Goal: Task Accomplishment & Management: Use online tool/utility

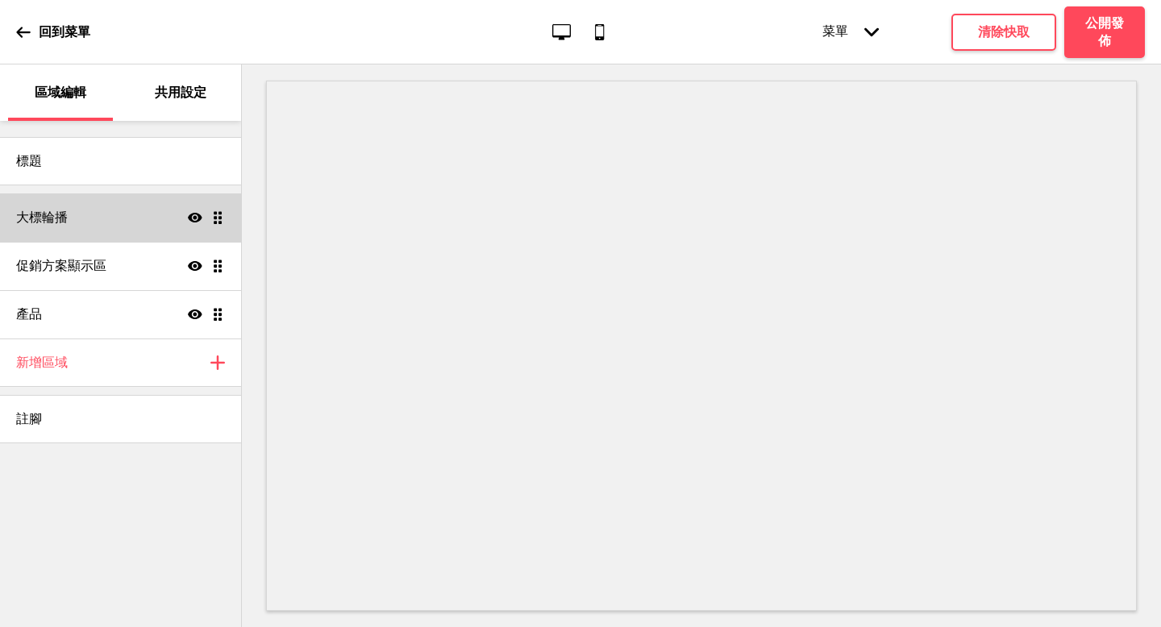
click at [85, 214] on div "大標輪播 顯示 拖曳" at bounding box center [120, 217] width 241 height 48
select select "10000"
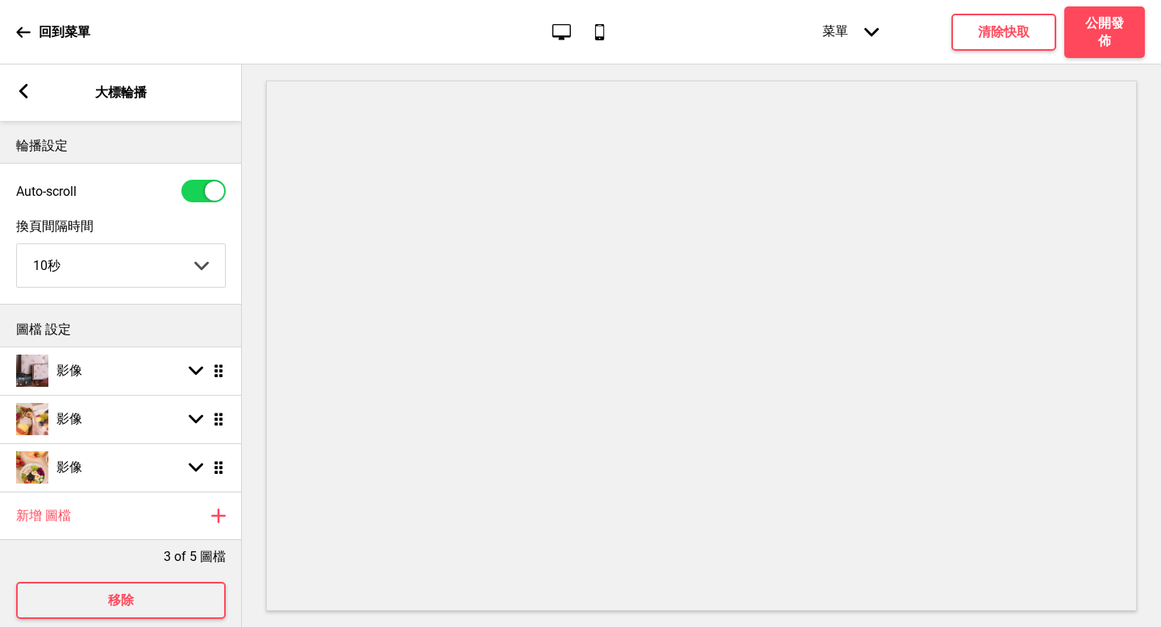
click at [22, 91] on icon at bounding box center [23, 91] width 9 height 15
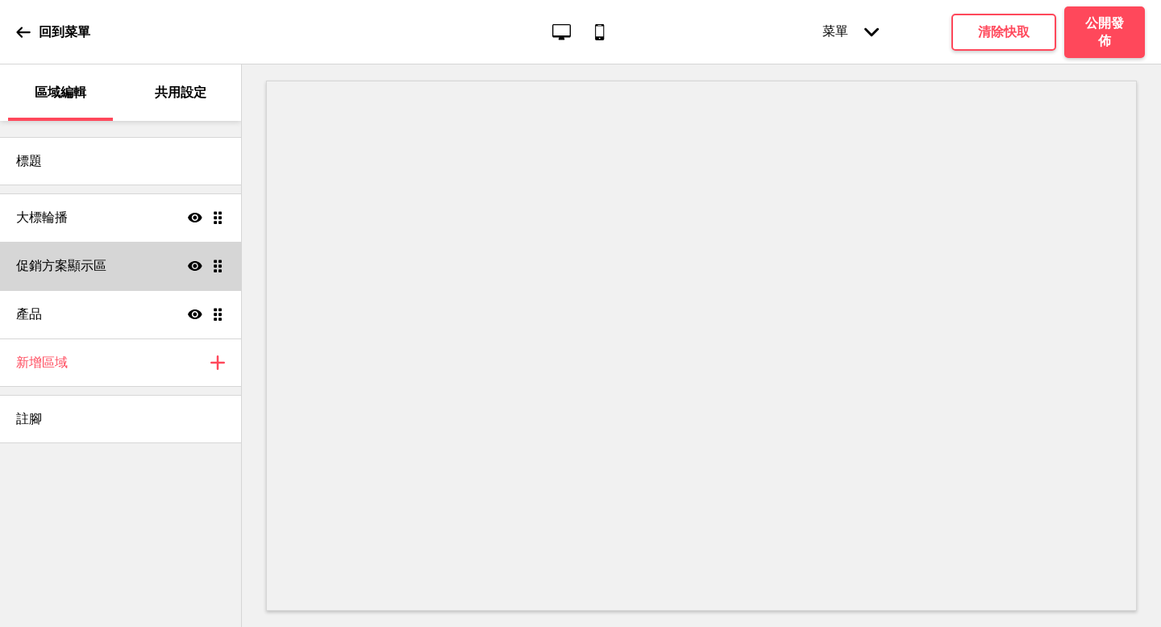
click at [114, 264] on div "促銷方案顯示區 顯示 拖曳" at bounding box center [120, 266] width 241 height 48
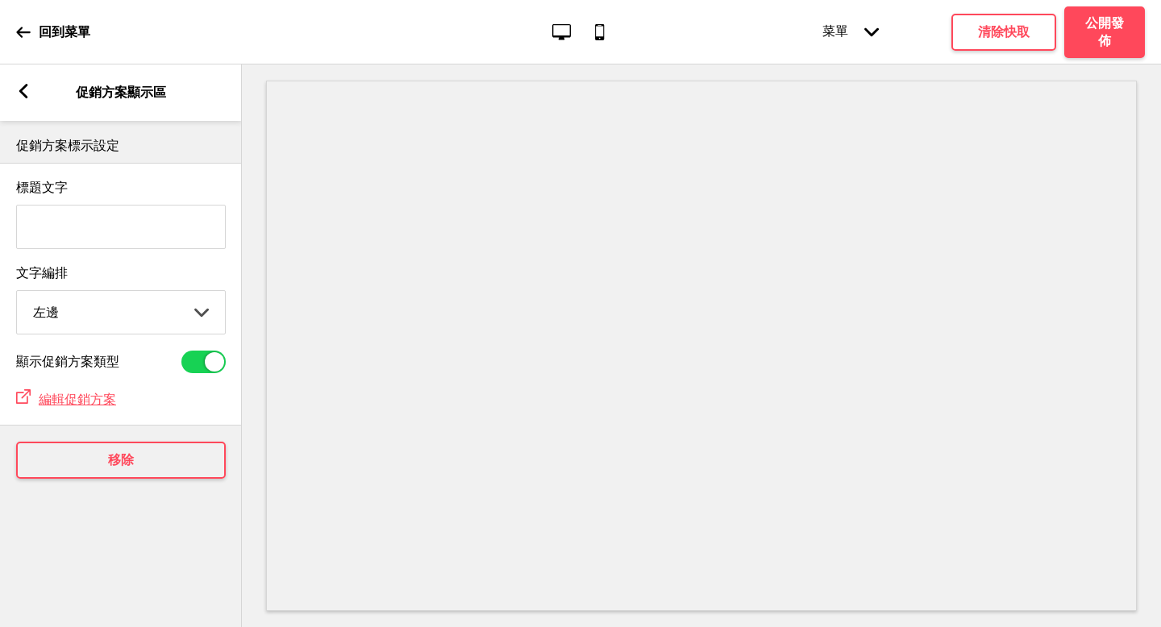
click at [27, 85] on icon at bounding box center [23, 91] width 9 height 15
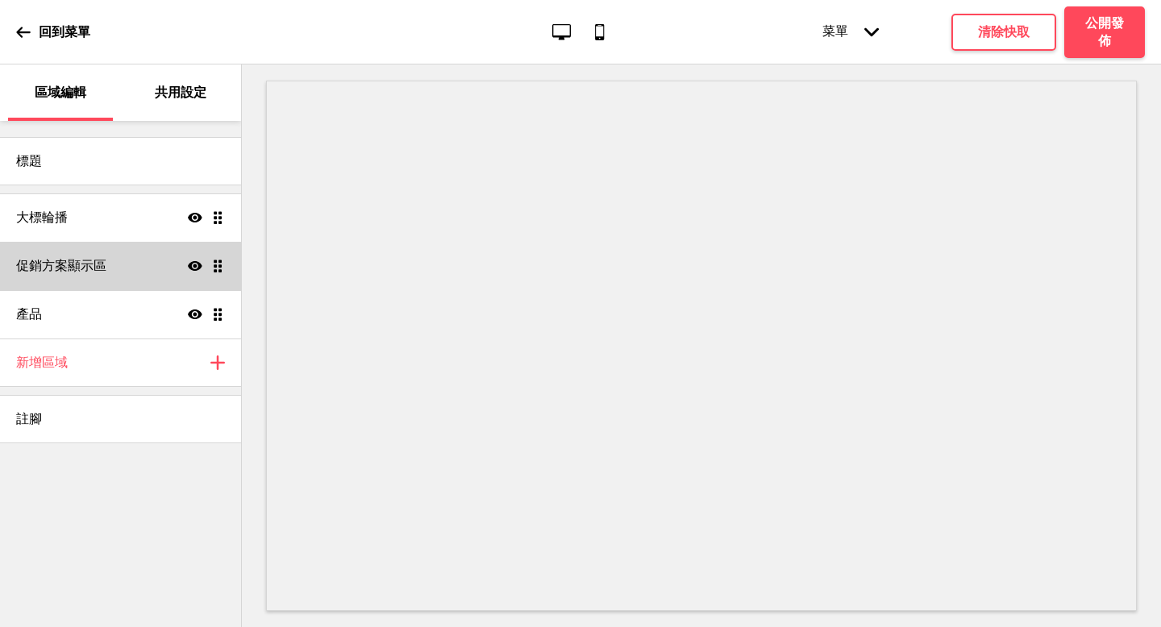
click at [69, 264] on h4 "促銷方案顯示區" at bounding box center [61, 266] width 90 height 18
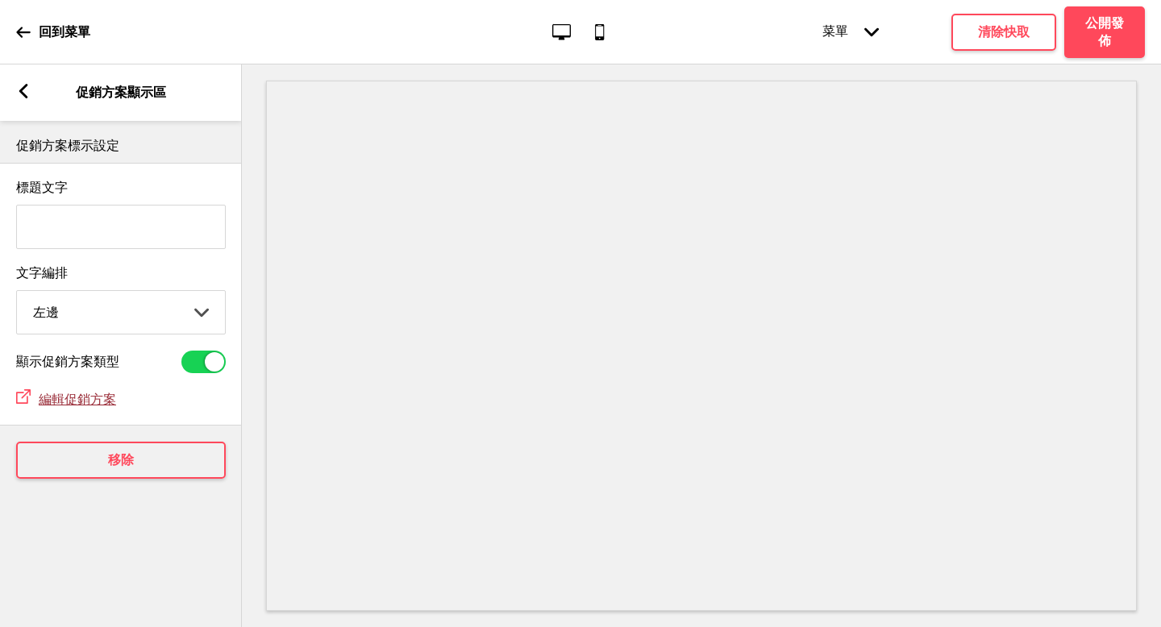
click at [87, 397] on span "編輯促銷方案" at bounding box center [77, 399] width 77 height 15
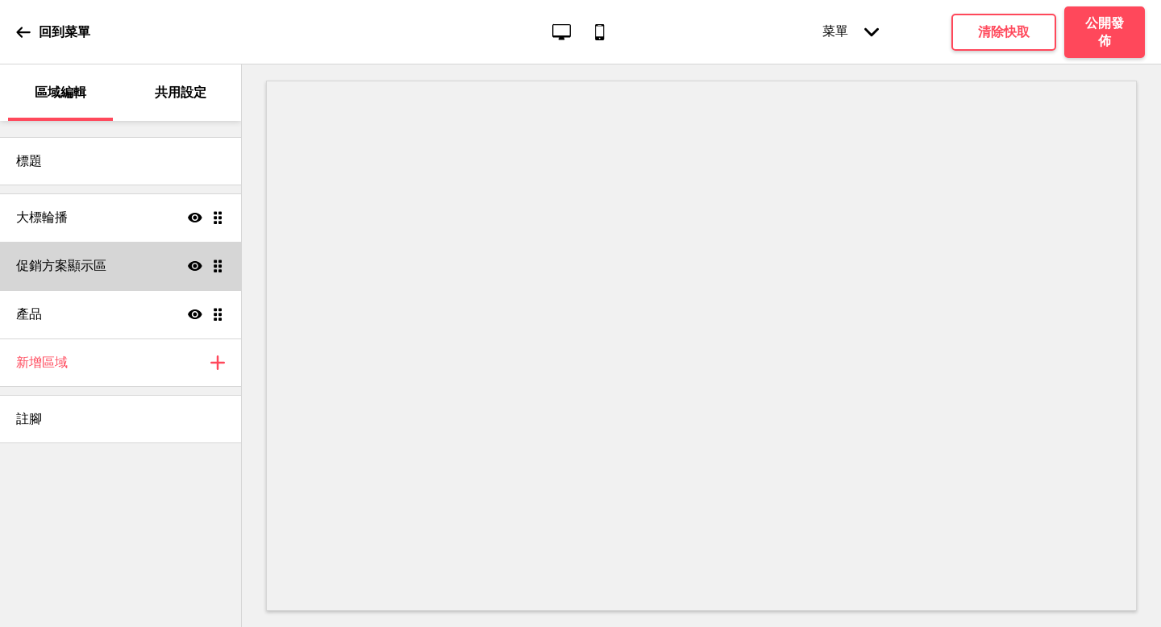
click at [76, 268] on h4 "促銷方案顯示區" at bounding box center [61, 266] width 90 height 18
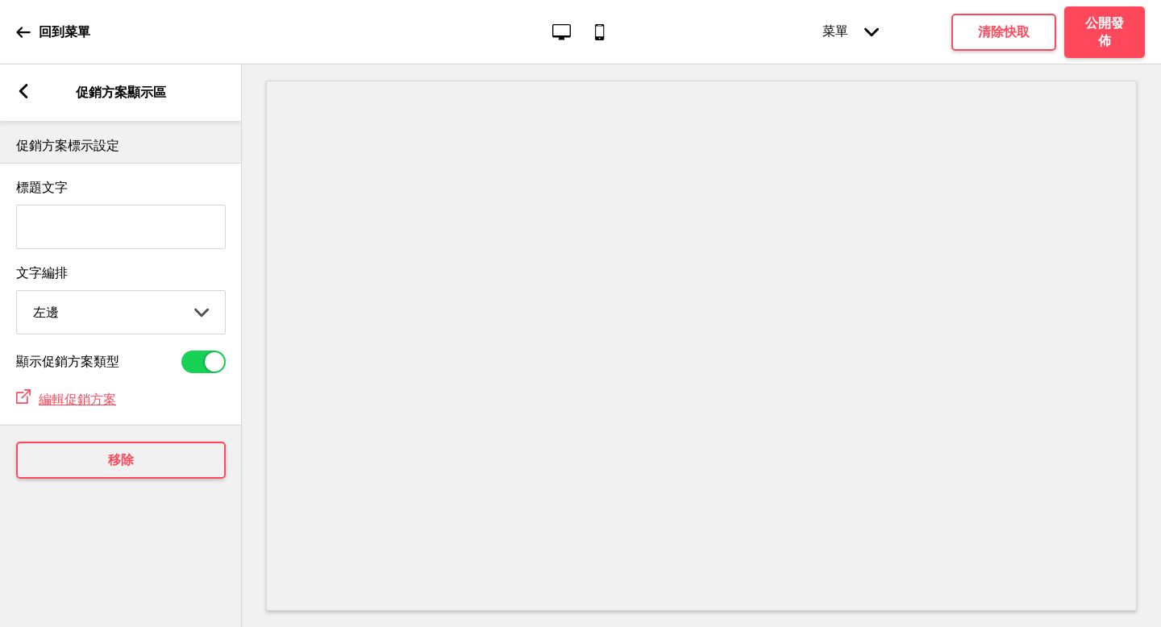
click at [200, 310] on select "左邊 中間 右邊" at bounding box center [121, 312] width 208 height 43
click at [24, 89] on rect at bounding box center [23, 91] width 15 height 15
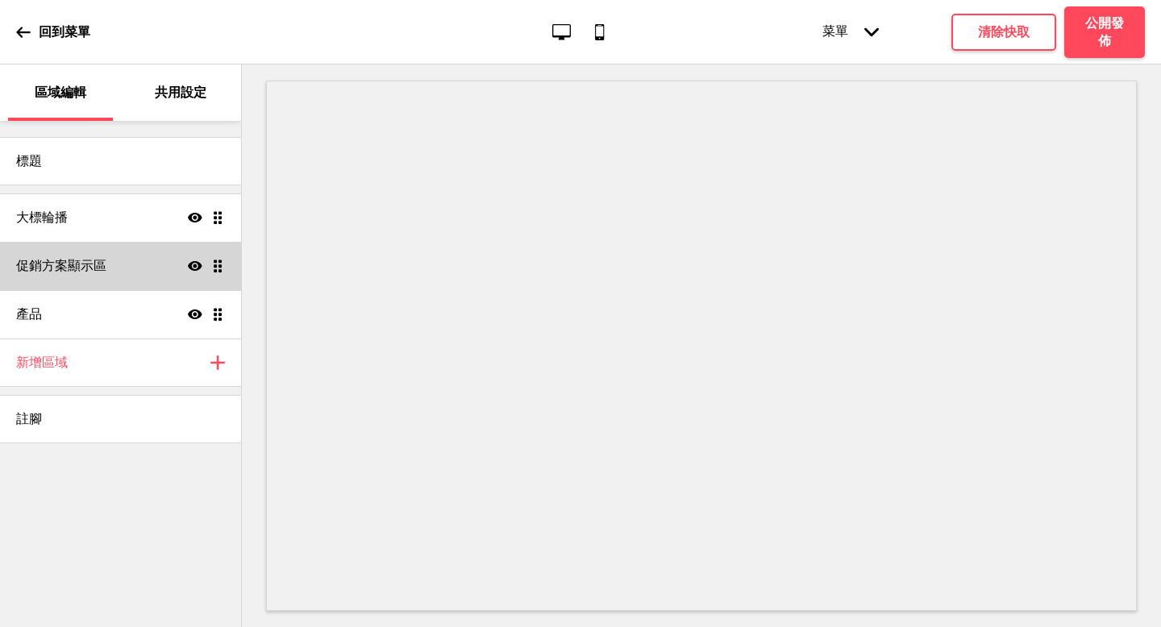
click at [96, 268] on h4 "促銷方案顯示區" at bounding box center [61, 266] width 90 height 18
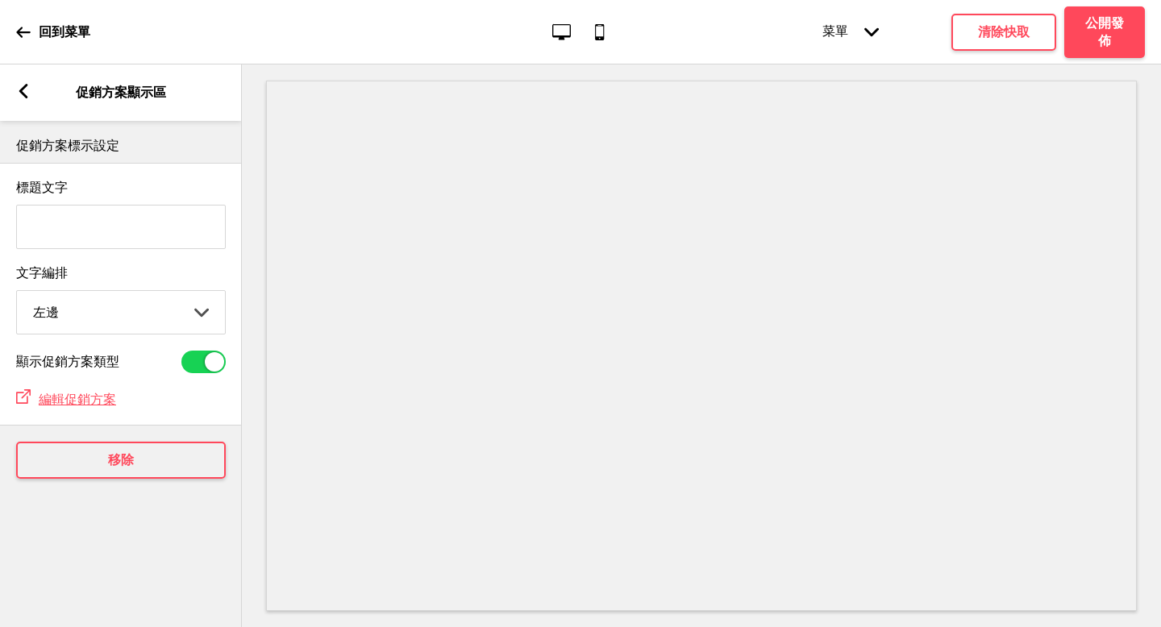
click at [17, 90] on rect at bounding box center [23, 91] width 15 height 15
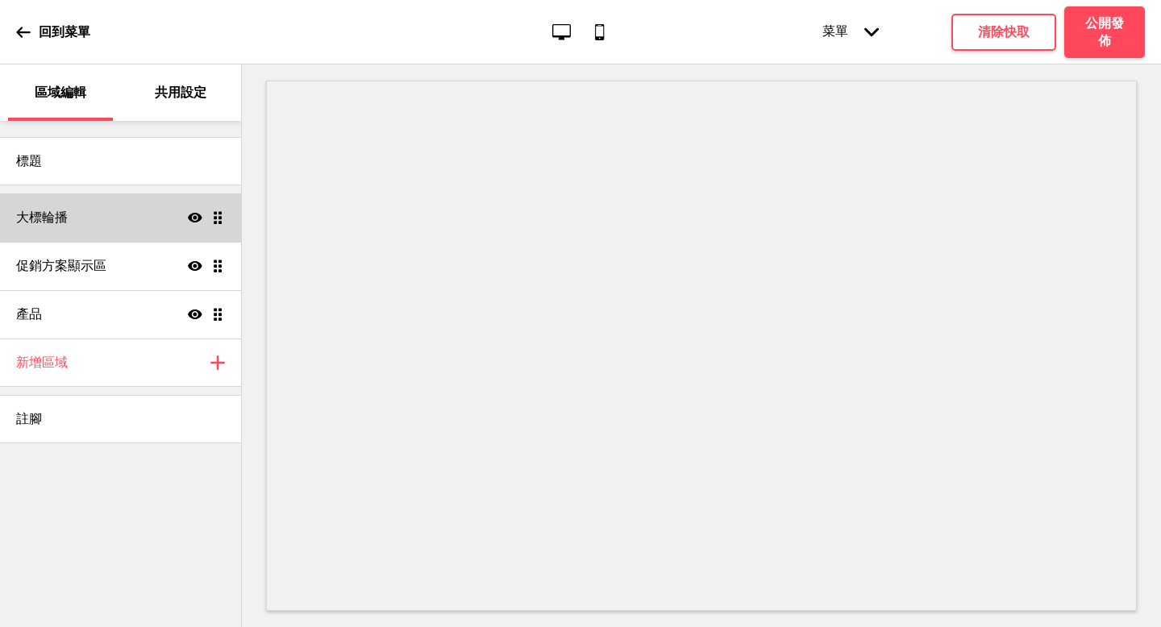
click at [64, 219] on h4 "大標輪播" at bounding box center [42, 218] width 52 height 18
select select "10000"
